Goal: Task Accomplishment & Management: Complete application form

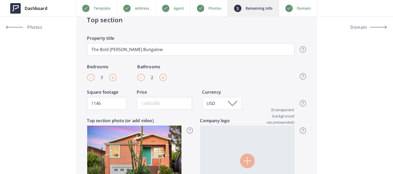
scroll to position [187, 0]
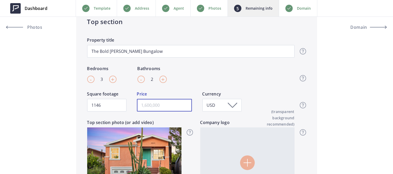
click at [164, 103] on input "text" at bounding box center [164, 105] width 55 height 13
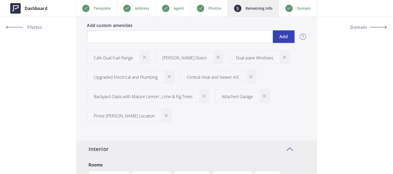
scroll to position [706, 0]
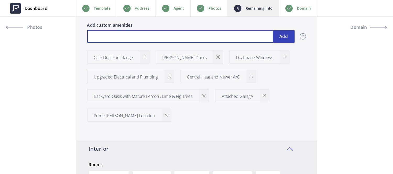
click at [137, 35] on input "text" at bounding box center [190, 36] width 207 height 13
type input "899,000"
type input "F"
type input "899,000"
type input "Fu"
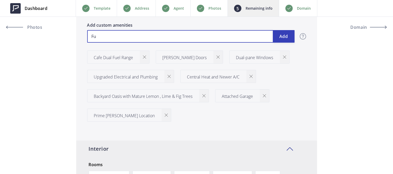
type input "899,000"
type input "Ful"
type input "899,000"
type input "Full"
type input "899,000"
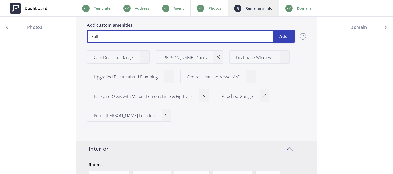
type input "Fully"
type input "899,000"
type input "Fully"
type input "899,000"
type input "Fully R"
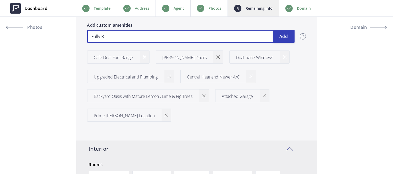
type input "899,000"
type input "Fully Re"
type input "899,000"
type input "Fully Rem"
type input "899,000"
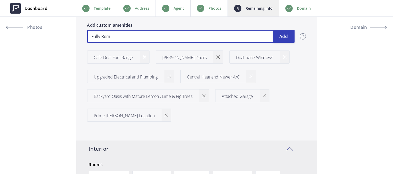
type input "Fully Remo"
type input "899,000"
type input "Fully Remod"
type input "899,000"
type input "Fully Remode"
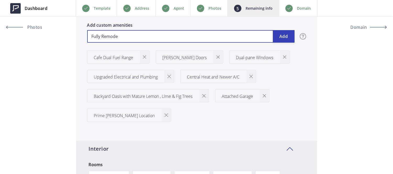
type input "899,000"
type input "Fully Remodel"
type input "899,000"
type input "Fully Remodele"
type input "899,000"
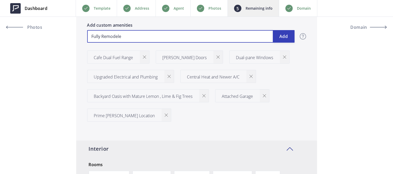
type input "Fully Remodeled"
type input "899,000"
type input "Fully Remodeled K"
type input "899,000"
type input "Fully Remodeled Ki"
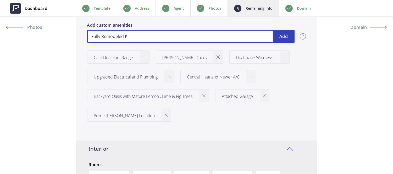
type input "899,000"
type input "Fully Remodeled Kit"
type input "899,000"
type input "Fully Remodeled Kith"
type input "899,000"
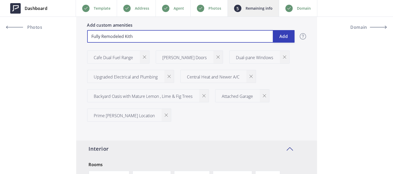
type input "Fully Remodeled Kith="
type input "899,000"
type input "Fully Remodeled Kith=c"
type input "899,000"
type input "Fully Remodeled Kith="
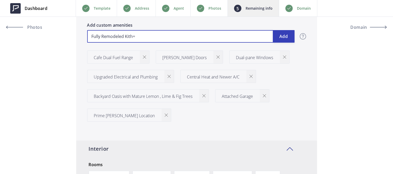
type input "899,000"
type input "Fully Remodeled Kith"
type input "899,000"
type input "Fully Remodeled Kit"
type input "899,000"
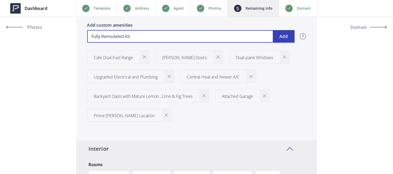
type input "Fully Remodeled Kitc"
type input "899,000"
type input "Fully Remodeled Kitch"
type input "899,000"
type input "Fully Remodeled Kitche"
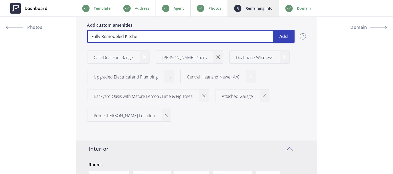
type input "899,000"
type input "Fully Remodeled Kitchen"
type input "899,000"
type input "Fully Remodeled Kitchen"
type input "899,000"
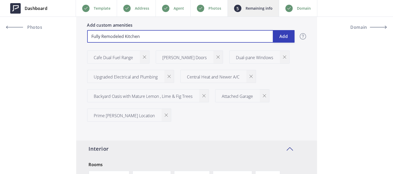
type input "Fully Remodeled Kitchen w"
type input "899,000"
type input "Fully Remodeled Kitchen wi"
type input "899,000"
type input "Fully Remodeled Kitchen wit"
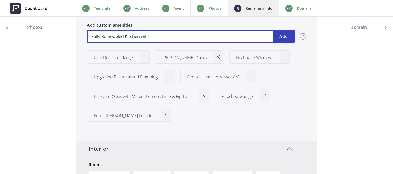
type input "899,000"
type input "Fully Remodeled Kitchen with"
type input "899,000"
type input "Fully Remodeled Kitchen with L"
type input "899,000"
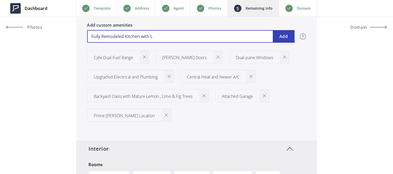
type input "Fully Remodeled Kitchen with [PERSON_NAME]"
type input "899,000"
type input "Fully Remodeled Kitchen with Lux"
type input "899,000"
type input "Fully Remodeled Kitchen with Luxu"
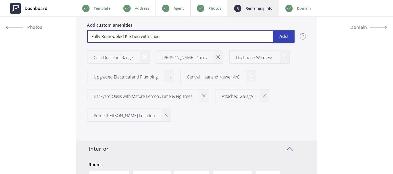
type input "899,000"
type input "Fully Remodeled Kitchen with Luxur"
type input "899,000"
type input "Fully Remodeled Kitchen with Luxuri"
type input "899,000"
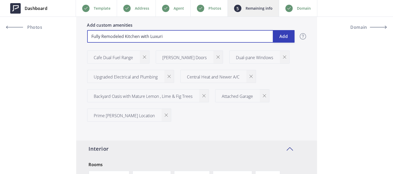
type input "Fully Remodeled Kitchen with Luxurio"
type input "899,000"
type input "Fully Remodeled Kitchen with Luxuriou"
type input "899,000"
type input "Fully Remodeled Kitchen with Luxurious"
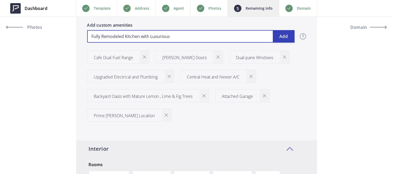
type input "899,000"
type input "Fully Remodeled Kitchen with Luxurious T"
type input "899,000"
type input "Fully Remodeled Kitchen with Luxurious Ti"
type input "899,000"
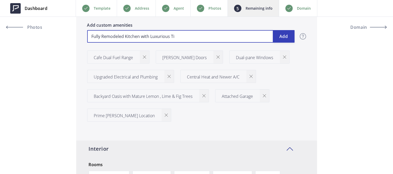
type input "Fully Remodeled Kitchen with Luxurious Til"
type input "899,000"
type input "Fully Remodeled Kitchen with Luxurious Tile"
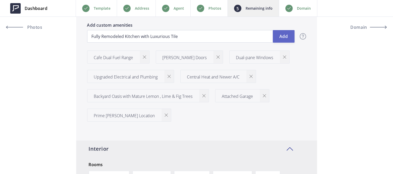
click at [291, 34] on button "Add" at bounding box center [284, 36] width 22 height 13
type input "899,000"
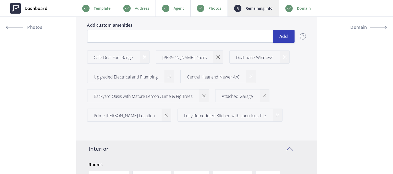
click at [234, 43] on div "Add Add custom amenities Amenities Add property features to catch visitors’ att…" at bounding box center [190, 36] width 207 height 29
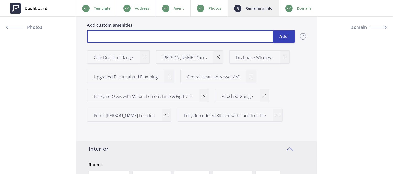
click at [232, 36] on input "text" at bounding box center [190, 36] width 207 height 13
type input "899,000"
type input "N"
type input "899,000"
type input "Ne"
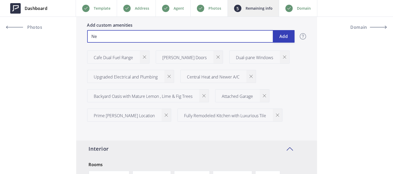
type input "899,000"
type input "Newe"
type input "899,000"
type input "Newer"
type input "899,000"
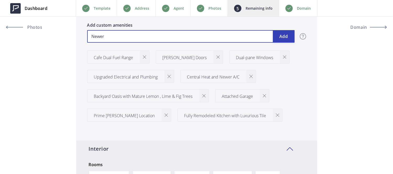
type input "Newer"
type input "899,000"
type input "Newer F"
type input "899,000"
type input "Newer Fu"
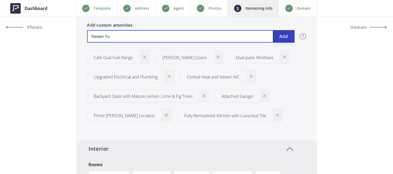
type input "899,000"
type input "Newer Fur"
type input "899,000"
type input "Newer Furn"
type input "899,000"
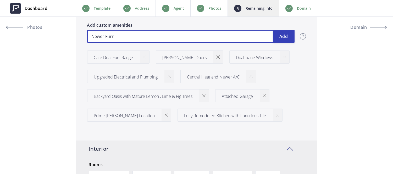
type input "Newer Furna"
type input "899,000"
type input "Newer Furnac"
type input "899,000"
type input "Newer Furnace"
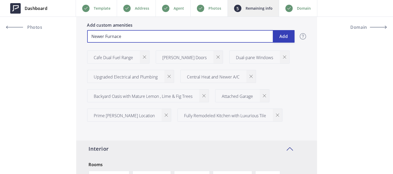
type input "899,000"
type input "Newer Furnace"
type input "899,000"
type input "Newer Furnace +"
type input "899,000"
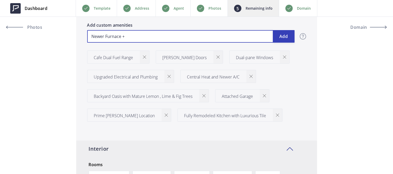
type input "Newer Furnace +"
type input "899,000"
type input "Newer Furnace + N"
type input "899,000"
type input "Newer Furnace + Ne"
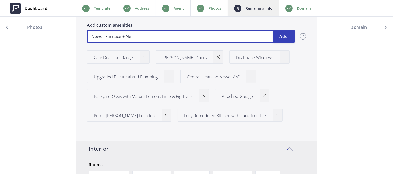
type input "899,000"
type input "Newer Furnace + Newe"
type input "899,000"
type input "Newer Furnace + Newer"
type input "899,000"
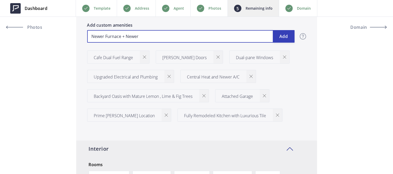
type input "Newer Furnace + Newer"
type input "899,000"
type input "Newer Furnace + Newer A"
type input "899,000"
type input "Newer Furnace + Newer A/"
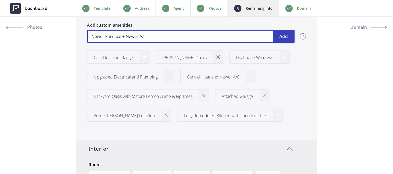
type input "899,000"
type input "Newer Furnace + Newer A/C"
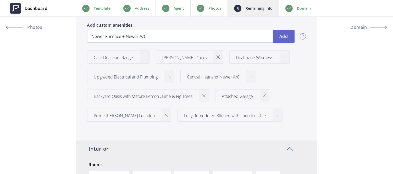
click at [282, 34] on button "Add" at bounding box center [284, 36] width 22 height 13
type input "899,000"
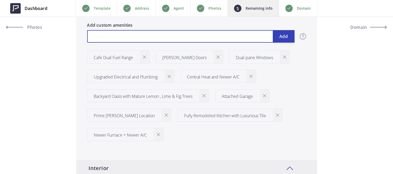
click at [184, 38] on input "text" at bounding box center [190, 36] width 207 height 13
type input "899,000"
type input "S"
type input "899,000"
type input "Sm"
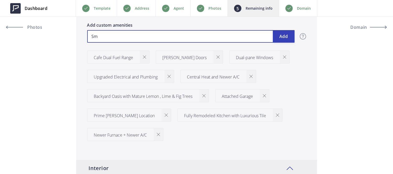
type input "899,000"
type input "Smar"
type input "899,000"
type input "Smart"
type input "899,000"
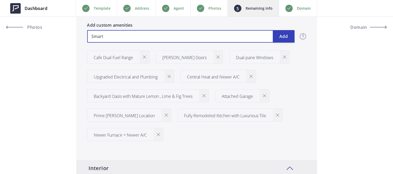
type input "Smart"
type input "899,000"
type input "Smart H"
type input "899,000"
type input "Smart He"
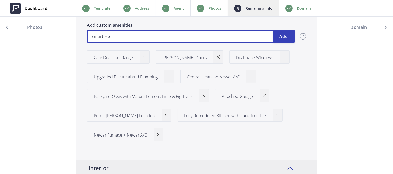
type input "899,000"
type input "Smart Hea"
type input "899,000"
type input "Smart Heat"
type input "899,000"
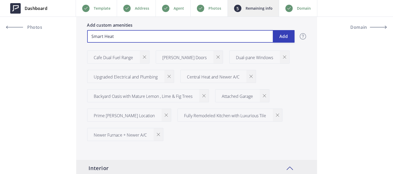
type input "Smart Heati"
type input "899,000"
type input "Smart Heatin"
type input "899,000"
type input "Smart Heating"
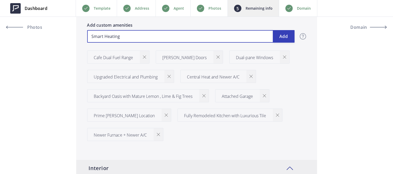
type input "899,000"
type input "Smart Heating"
type input "899,000"
type input "Smart Heating an"
type input "899,000"
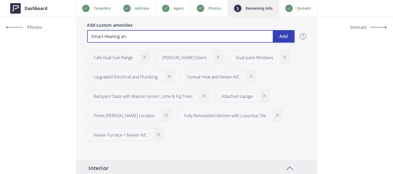
type input "Smart Heating and"
type input "899,000"
type input "Smart Heating and"
type input "899,000"
type input "Smart Heating and o"
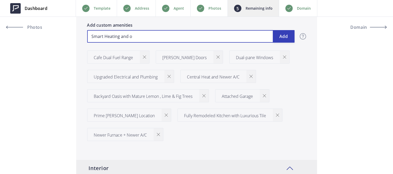
type input "899,000"
type input "Smart Heating and"
type input "899,000"
type input "Smart Heating and C"
type input "899,000"
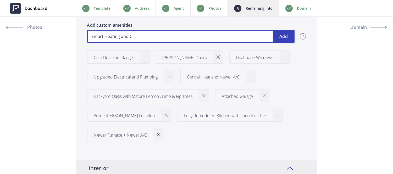
type input "Smart Heating and Co"
type input "899,000"
type input "Smart Heating and Coo"
type input "899,000"
type input "Smart Heating and Cool"
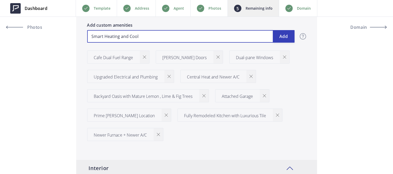
type input "899,000"
type input "Smart Heating and Cooli"
type input "899,000"
type input "Smart Heating and Cooling"
type input "899,000"
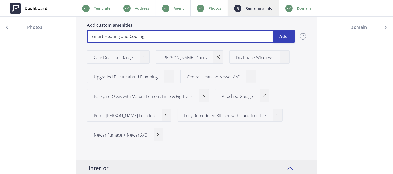
type input "Smart Heating and Cooling"
type input "899,000"
type input "N"
type input "899,000"
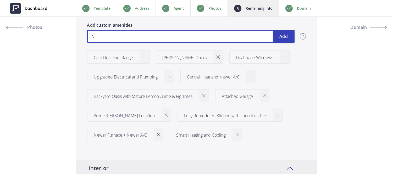
type input "Ne"
type input "899,000"
